Goal: Task Accomplishment & Management: Use online tool/utility

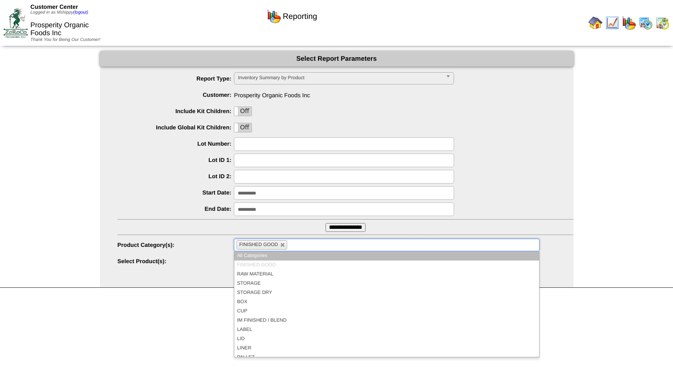
click at [279, 245] on li "FINISHED GOOD" at bounding box center [262, 245] width 51 height 9
click at [281, 245] on link at bounding box center [282, 245] width 5 height 5
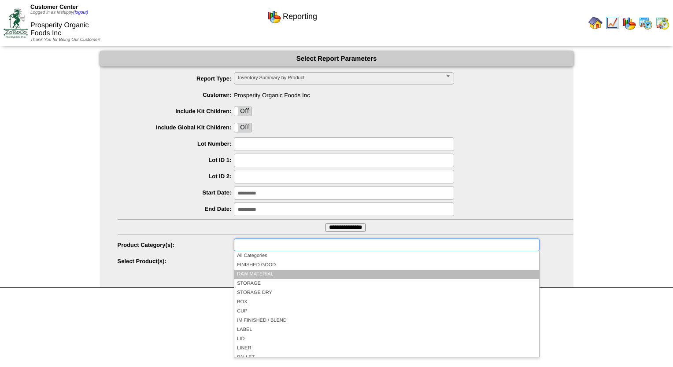
click at [265, 272] on li "RAW MATERIAL" at bounding box center [386, 274] width 304 height 9
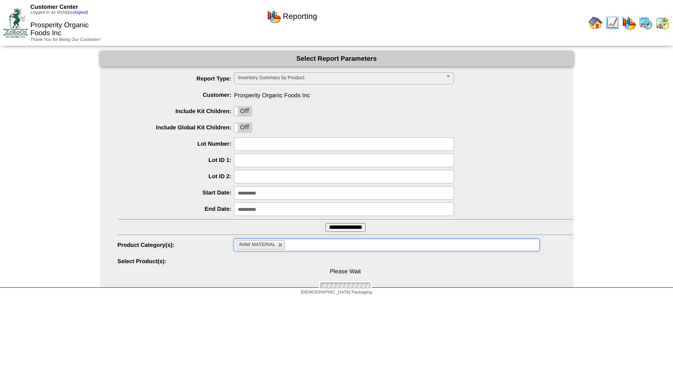
click at [273, 263] on div "Please Wait" at bounding box center [346, 272] width 456 height 35
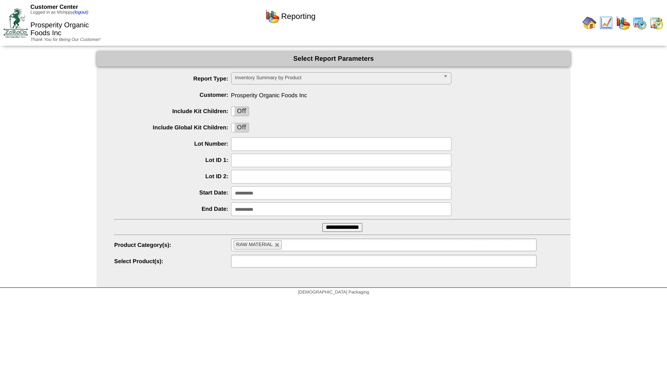
click at [273, 262] on input "text" at bounding box center [261, 261] width 56 height 11
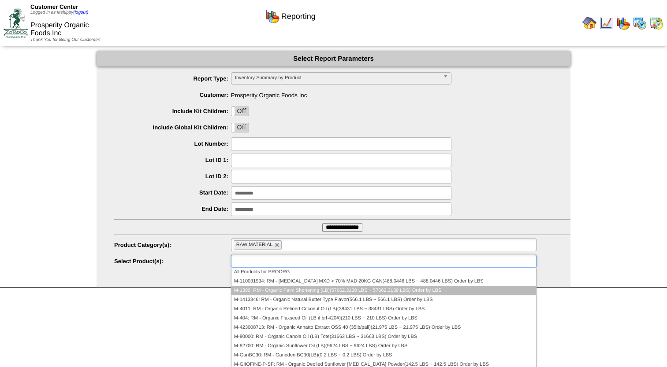
click at [291, 290] on li "M-1390: RM - Organic Palm Shortening (LB)(57662.3138 LBS ~ 57662.3138 LBS) Orde…" at bounding box center [383, 290] width 304 height 9
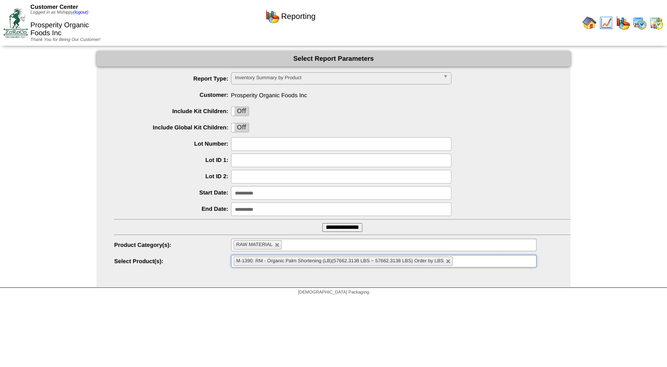
click at [464, 261] on input "text" at bounding box center [460, 261] width 11 height 11
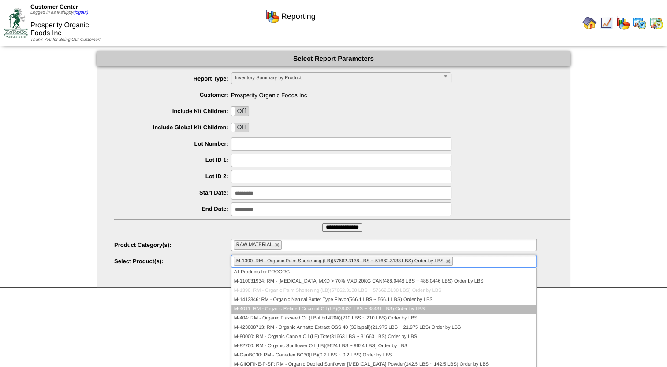
click at [329, 308] on li "M-4011: RM - Organic Refined Coconut Oil (LB)(38431 LBS ~ 38431 LBS) Order by L…" at bounding box center [383, 309] width 304 height 9
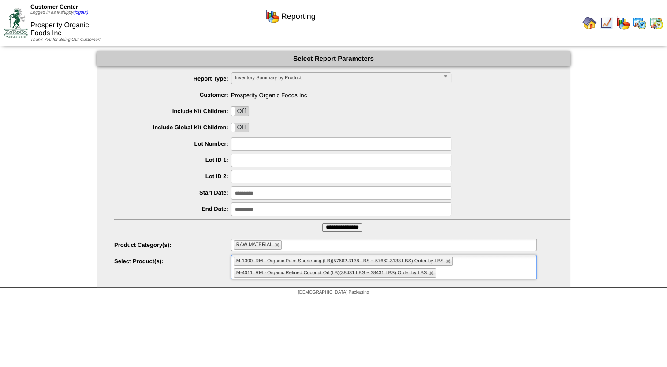
click at [474, 270] on ul "M-1390: RM - Organic Palm Shortening (LB)(57662.3138 LBS ~ 57662.3138 LBS) Orde…" at bounding box center [383, 267] width 305 height 25
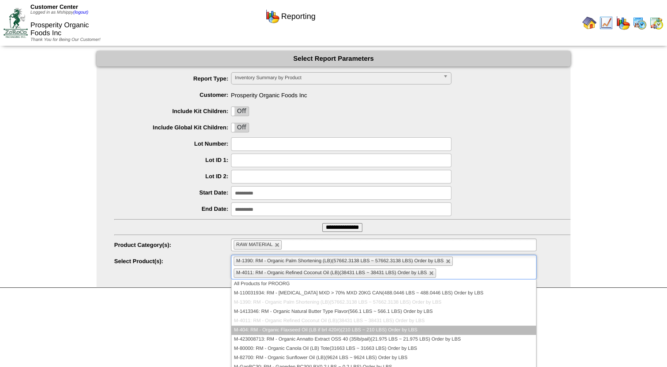
click at [328, 329] on li "M-404: RM - Organic Flaxseed Oil (LB if brl 420#)(210 LBS ~ 210 LBS) Order by L…" at bounding box center [383, 330] width 304 height 9
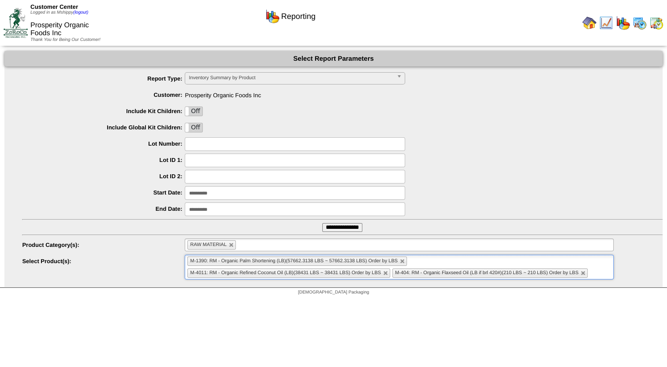
click at [597, 266] on ul "M-1390: RM - Organic Palm Shortening (LB)(57662.3138 LBS ~ 57662.3138 LBS) Orde…" at bounding box center [399, 267] width 429 height 25
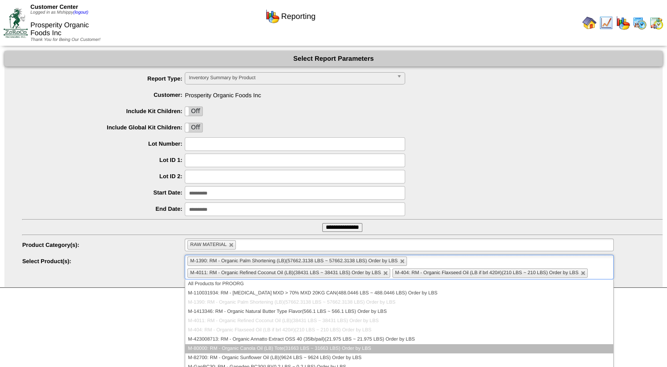
click at [291, 352] on li "M-80000: RM - Organic Canola Oil (LB) Tote(31663 LBS ~ 31663 LBS) Order by LBS" at bounding box center [399, 349] width 428 height 9
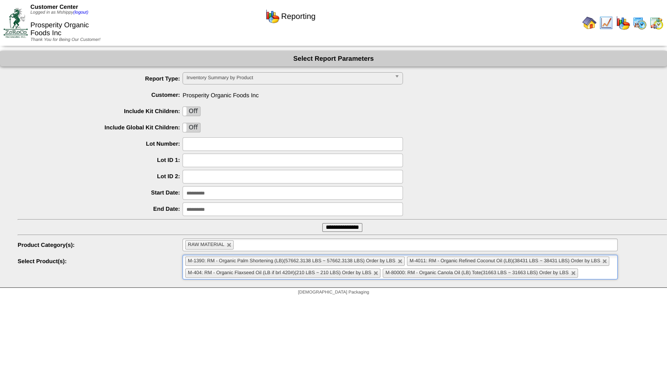
click at [596, 272] on ul "M-1390: RM - Organic Palm Shortening (LB)(57662.3138 LBS ~ 57662.3138 LBS) Orde…" at bounding box center [399, 267] width 435 height 25
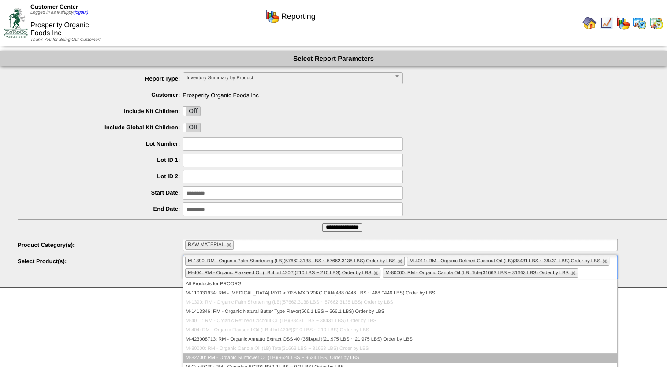
click at [300, 358] on li "M-82700: RM - Organic Sunflower Oil (LB)(9624 LBS ~ 9624 LBS) Order by LBS" at bounding box center [400, 358] width 434 height 9
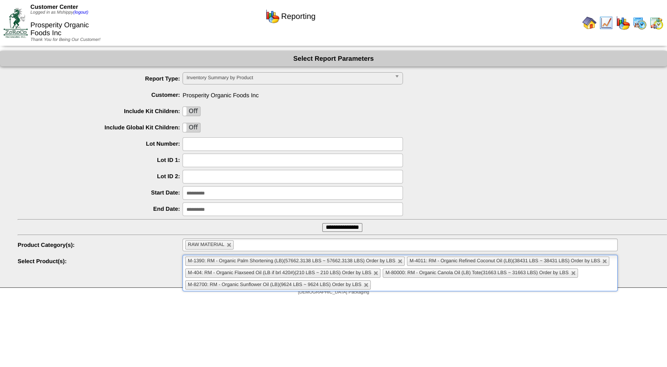
click at [333, 229] on input "**********" at bounding box center [342, 227] width 40 height 9
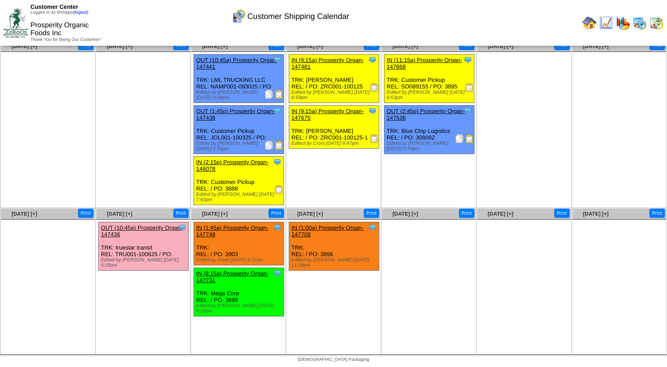
scroll to position [15, 0]
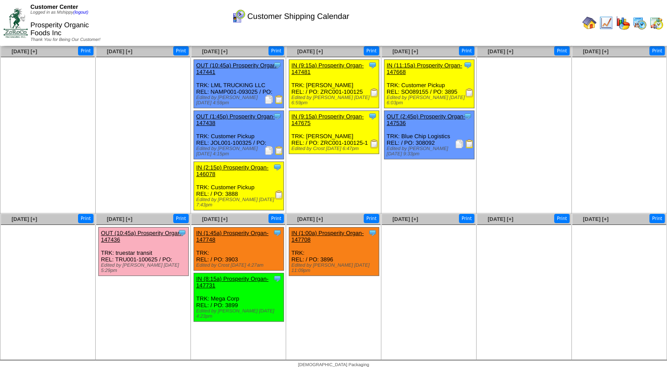
click at [119, 145] on ul at bounding box center [143, 123] width 94 height 132
click at [153, 295] on ul "Clone Item OUT (10:45a) Prosperity Organ-147436 Prosperity Organic Foods Inc Sc…" at bounding box center [143, 293] width 94 height 132
